Goal: Check status: Check status

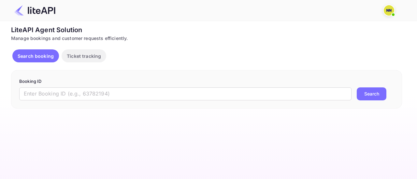
click at [44, 93] on input "text" at bounding box center [185, 94] width 332 height 13
paste input "9002675"
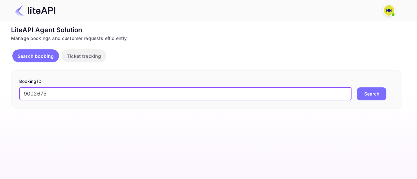
type input "9002675"
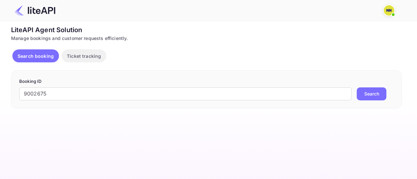
click at [368, 89] on button "Search" at bounding box center [371, 94] width 30 height 13
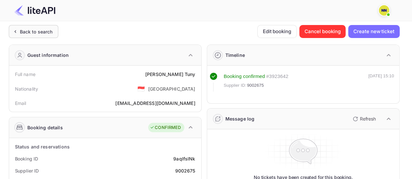
click at [40, 32] on div "Back to search" at bounding box center [36, 31] width 33 height 7
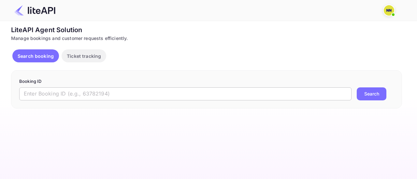
click at [87, 94] on input "text" at bounding box center [185, 94] width 332 height 13
paste input "9001307"
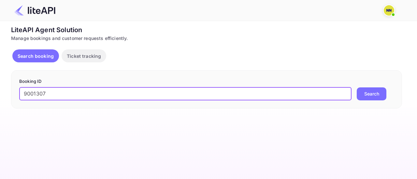
type input "9001307"
click at [371, 91] on button "Search" at bounding box center [371, 94] width 30 height 13
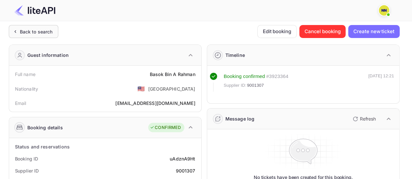
click at [31, 33] on div "Back to search" at bounding box center [36, 31] width 33 height 7
